Goal: Task Accomplishment & Management: Complete application form

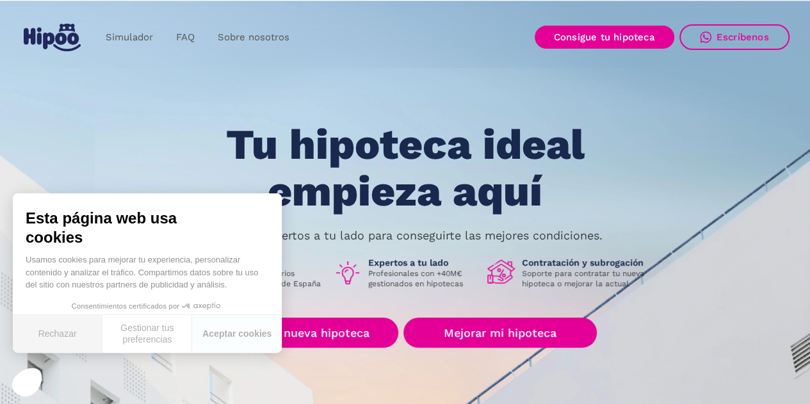
click at [75, 333] on button "Rechazar" at bounding box center [58, 334] width 90 height 38
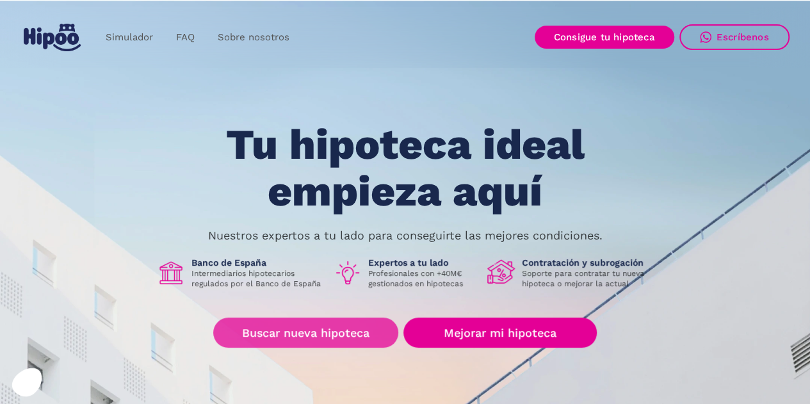
click at [310, 337] on link "Buscar nueva hipoteca" at bounding box center [305, 332] width 185 height 30
